Goal: Transaction & Acquisition: Purchase product/service

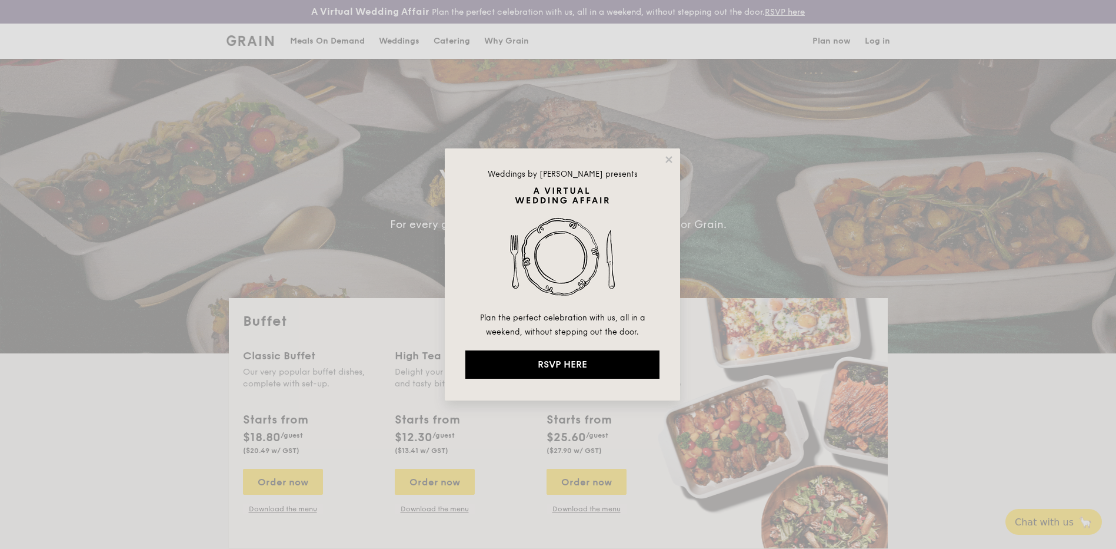
select select
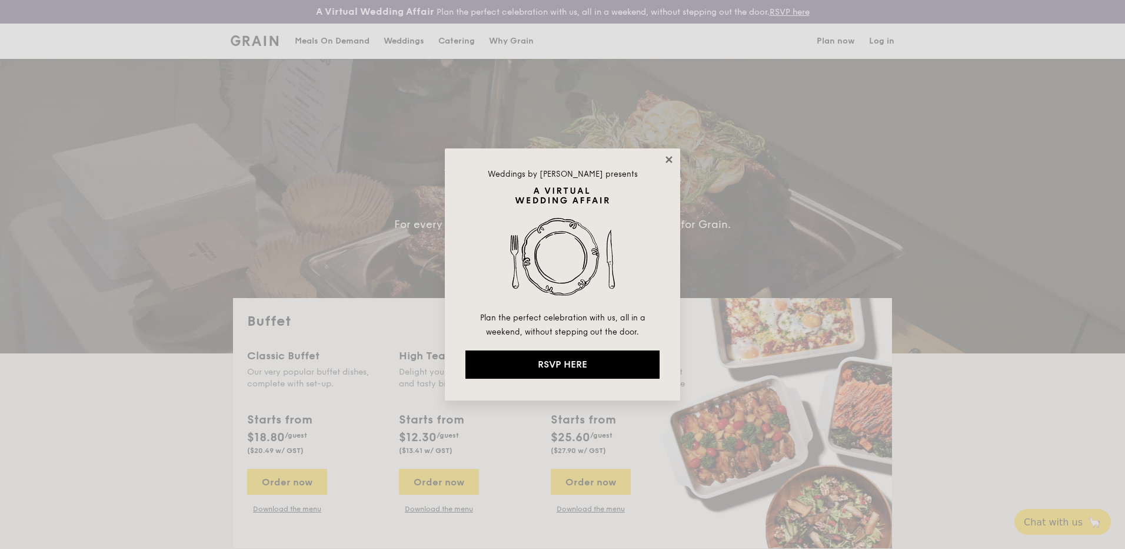
click at [666, 159] on icon at bounding box center [669, 159] width 11 height 11
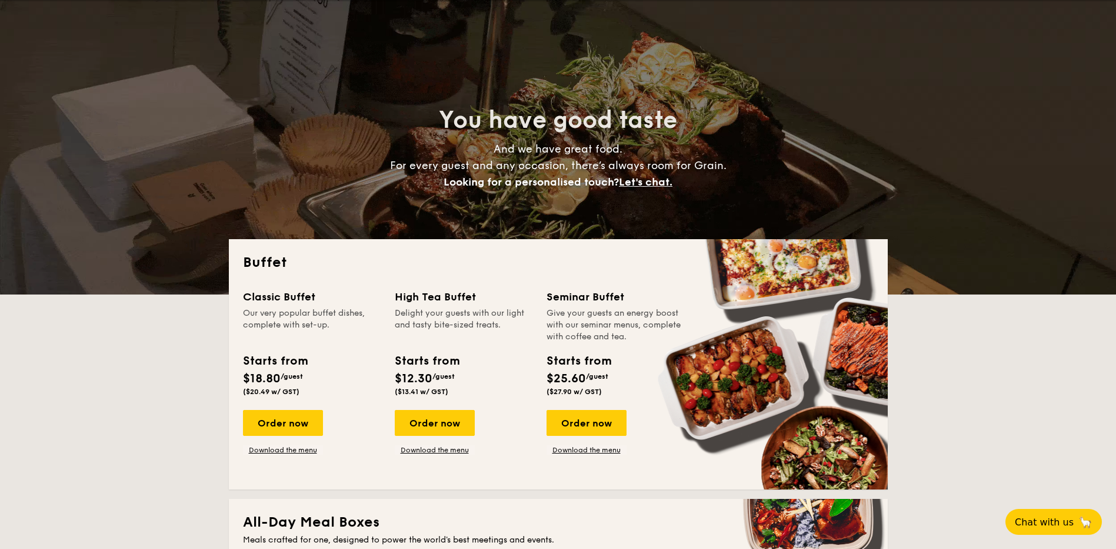
scroll to position [118, 0]
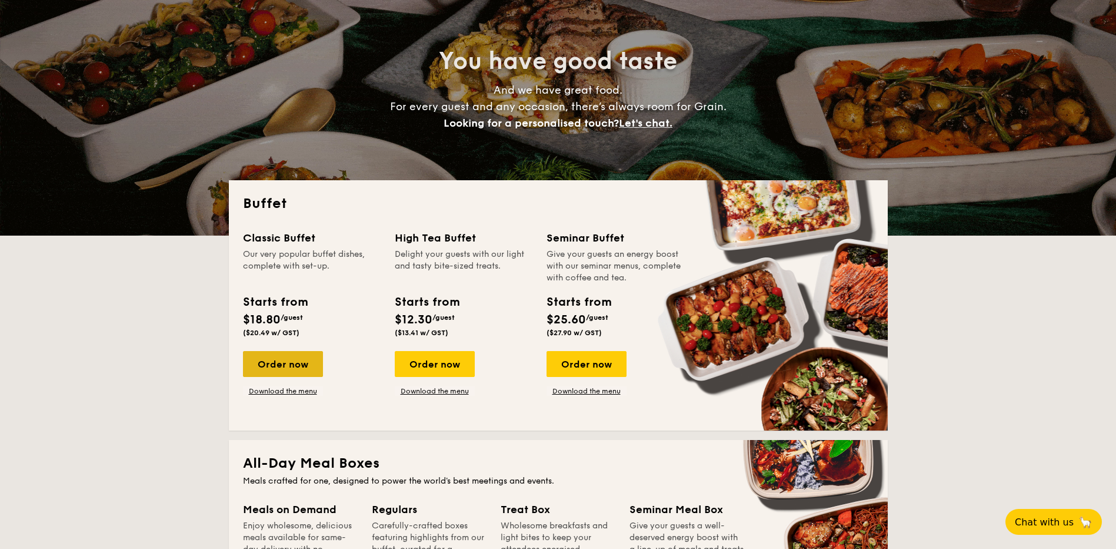
click at [288, 371] on div "Order now" at bounding box center [283, 364] width 80 height 26
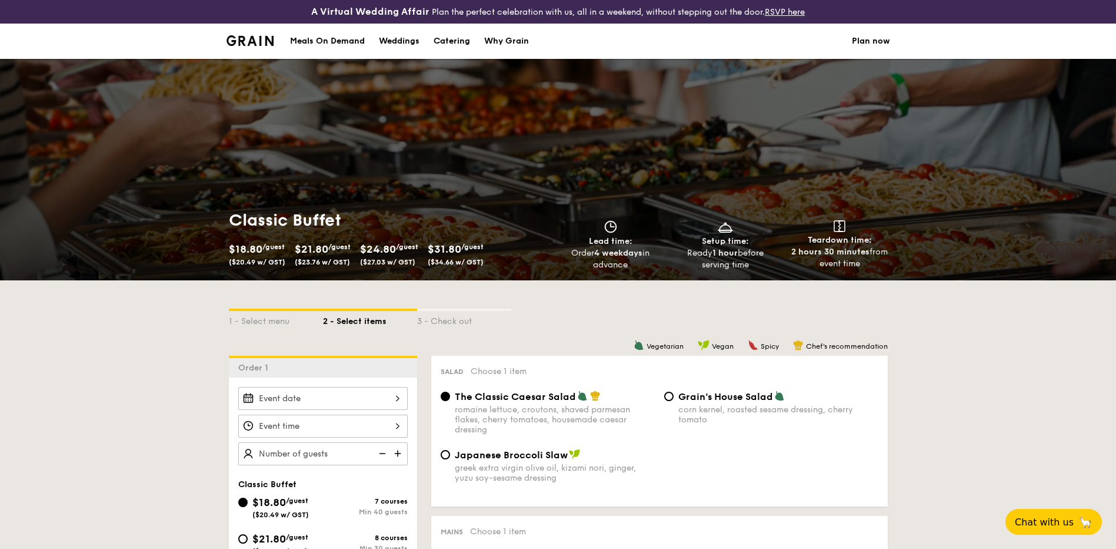
select select
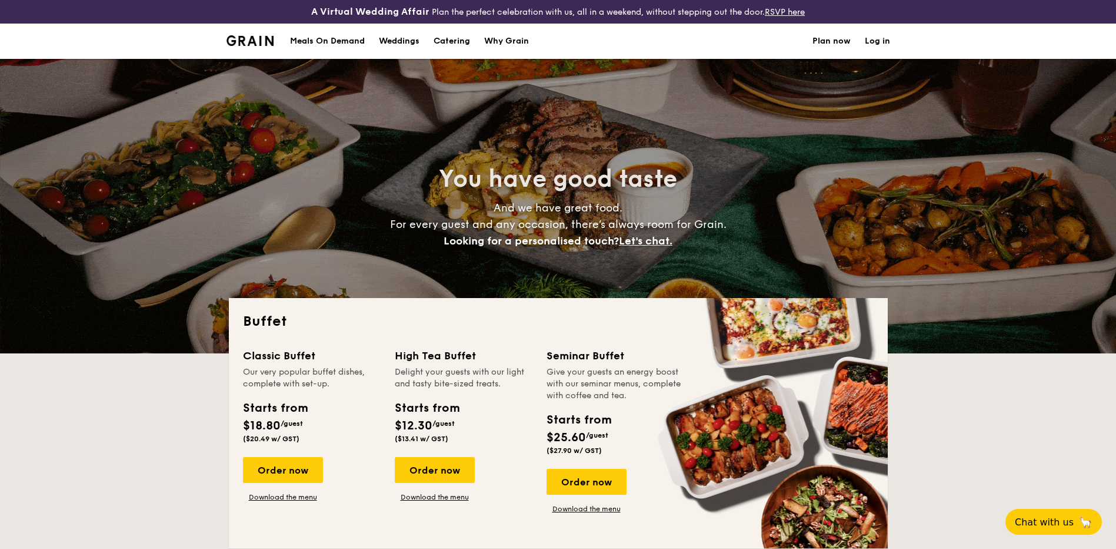
scroll to position [141, 0]
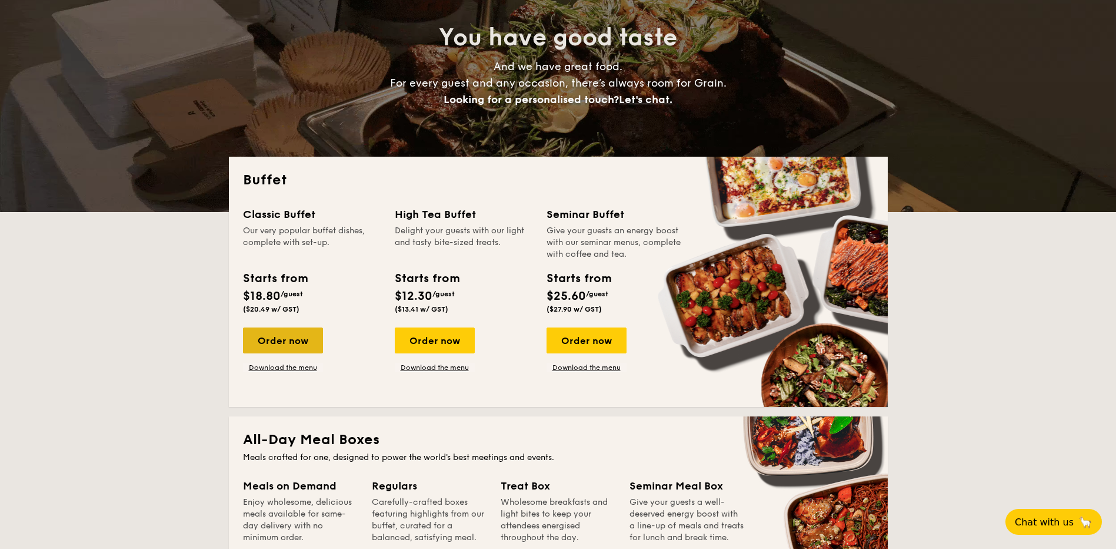
click at [293, 344] on div "Order now" at bounding box center [283, 340] width 80 height 26
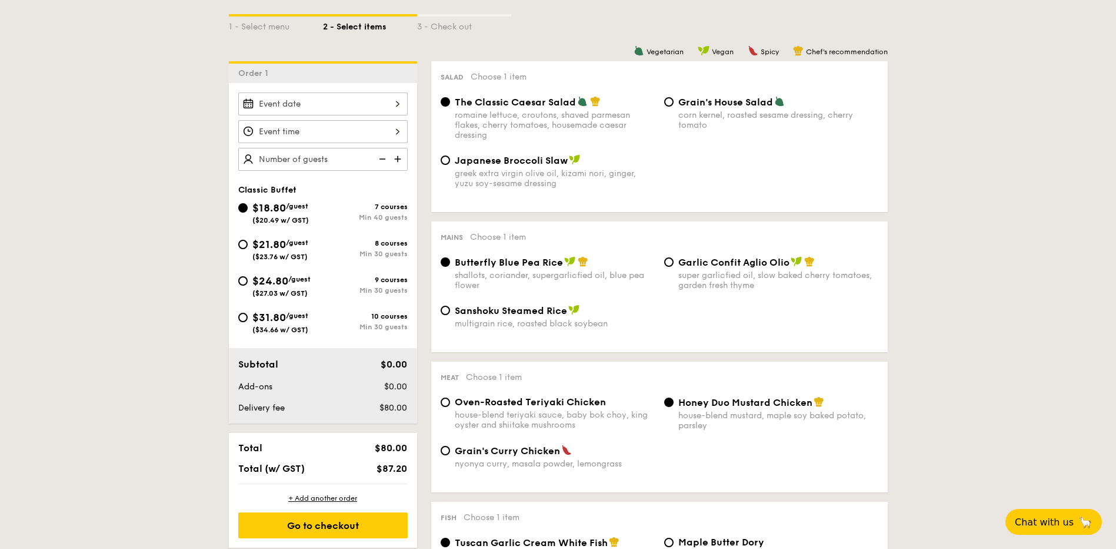
scroll to position [235, 0]
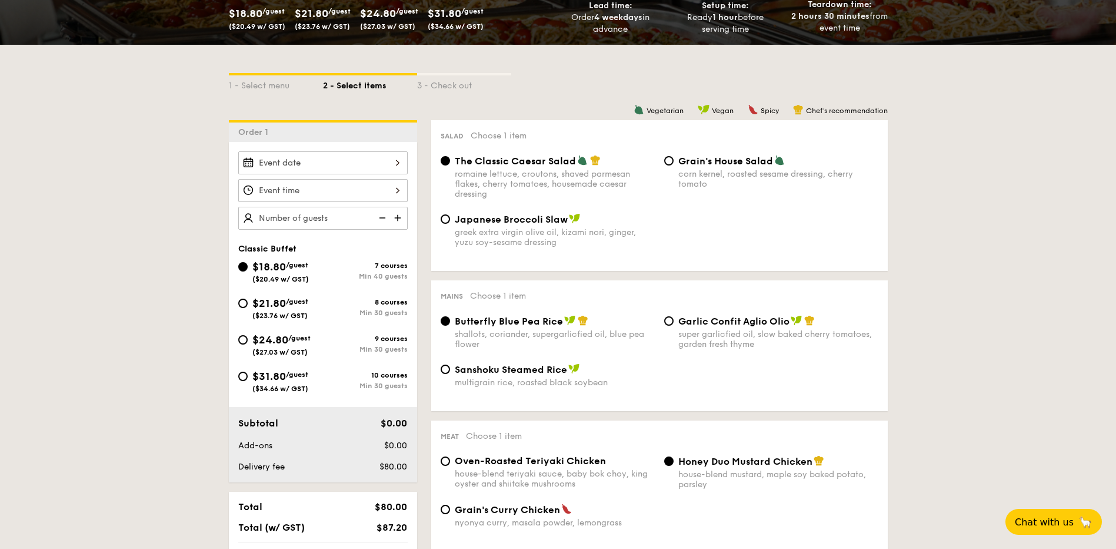
click at [398, 164] on div at bounding box center [323, 162] width 170 height 23
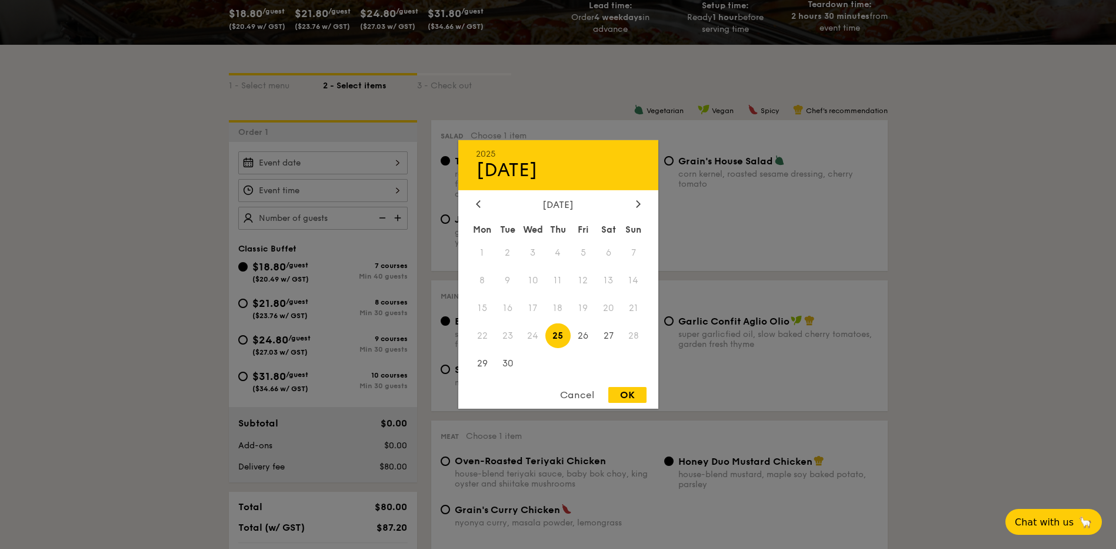
click at [573, 393] on div "Cancel" at bounding box center [578, 395] width 58 height 16
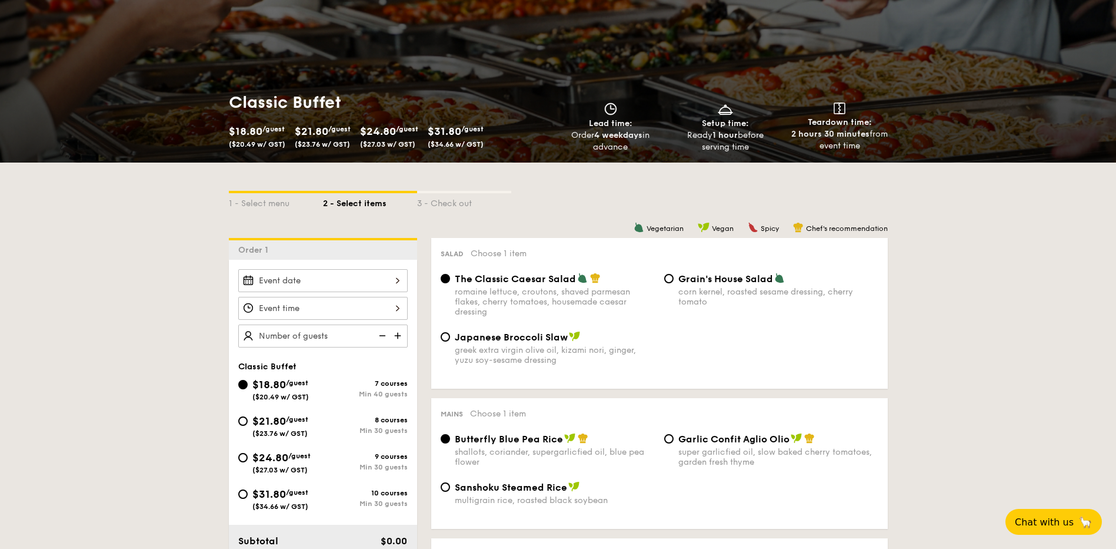
scroll to position [177, 0]
